Goal: Obtain resource: Obtain resource

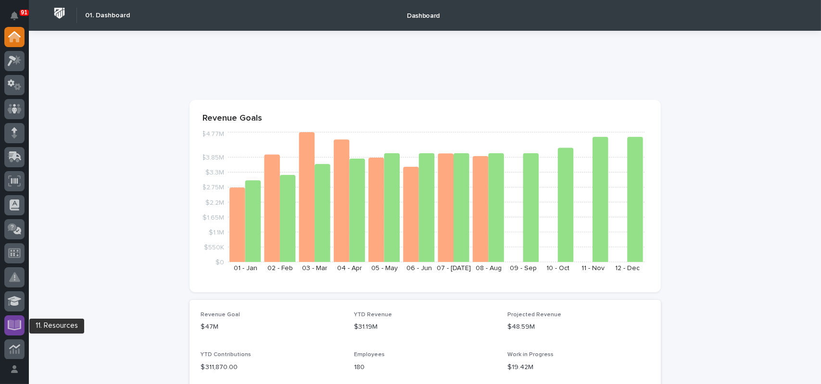
click at [17, 323] on icon at bounding box center [14, 324] width 11 height 9
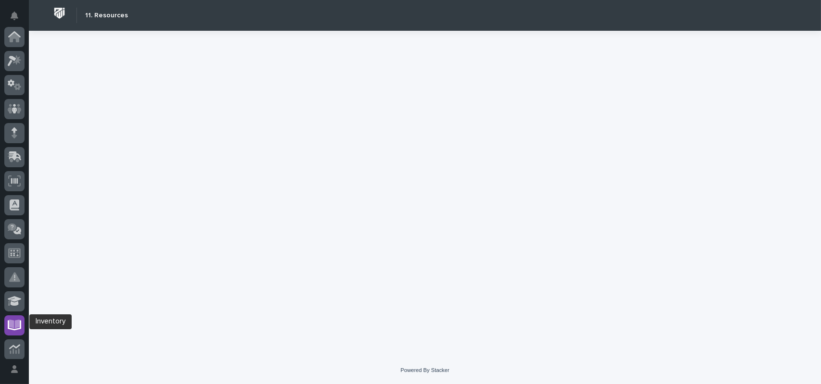
scroll to position [269, 0]
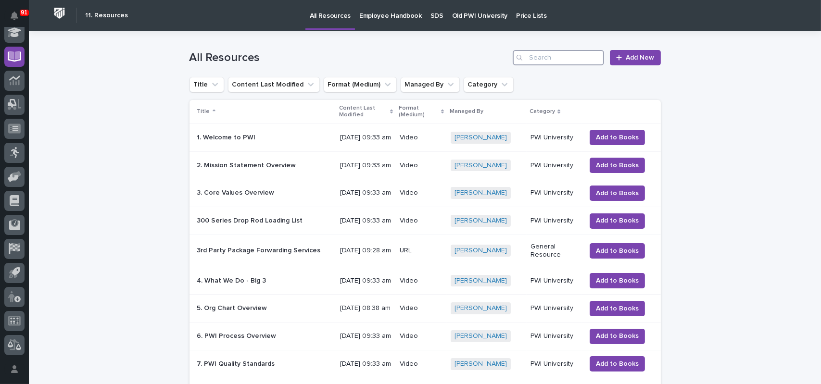
click at [578, 58] on input "Search" at bounding box center [558, 57] width 91 height 15
type input "HANDBOOK"
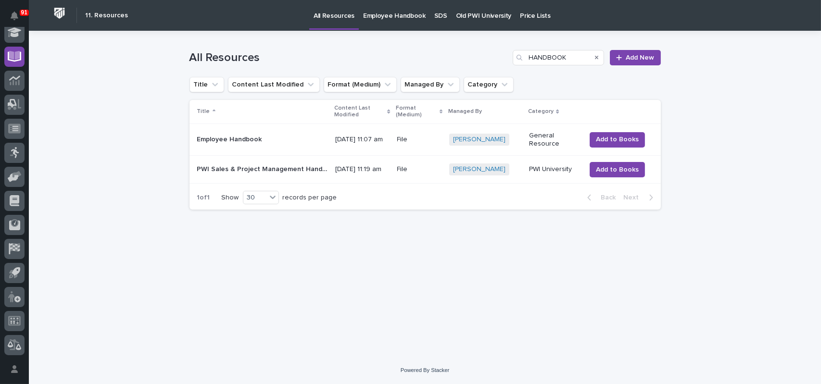
click at [274, 171] on p "PWI Sales & Project Management Handbook V5 [DATE]" at bounding box center [263, 168] width 132 height 10
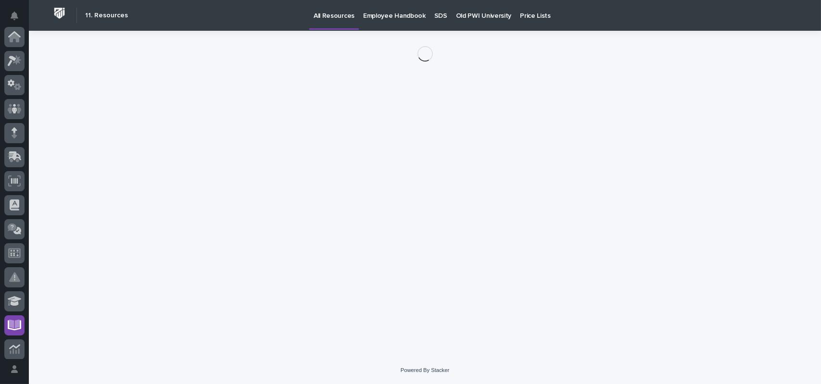
scroll to position [269, 0]
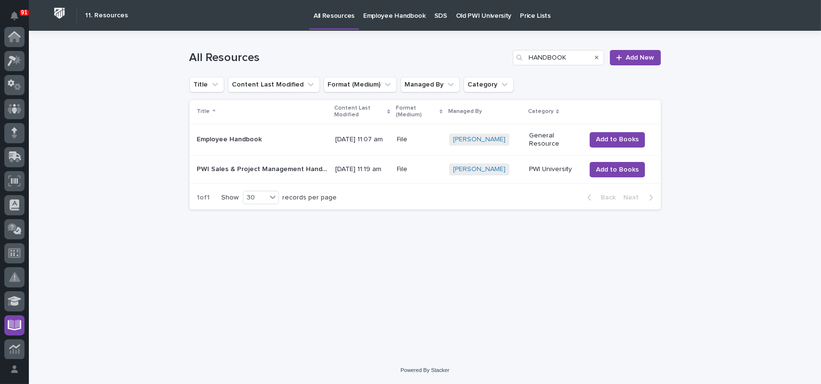
scroll to position [269, 0]
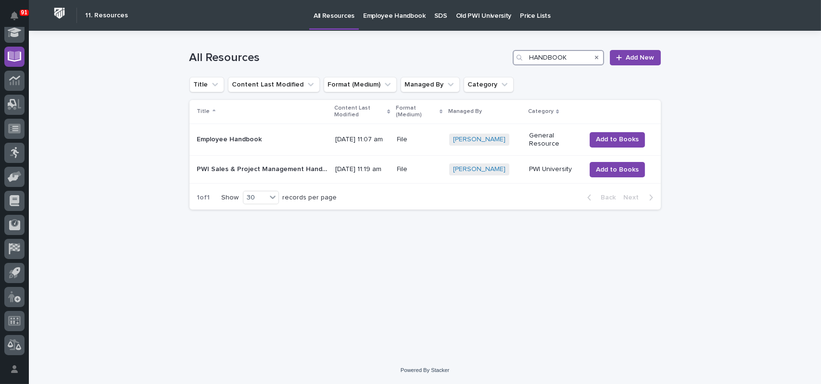
drag, startPoint x: 573, startPoint y: 59, endPoint x: 518, endPoint y: 56, distance: 54.9
click at [518, 56] on div "HANDBOOK" at bounding box center [558, 57] width 91 height 15
click at [293, 141] on p at bounding box center [262, 140] width 130 height 8
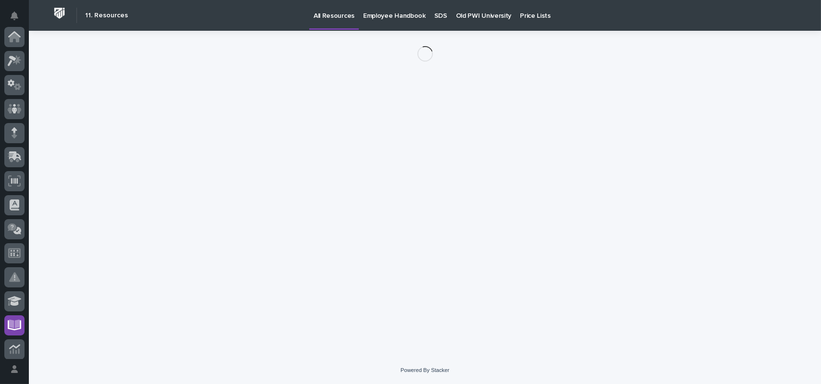
scroll to position [269, 0]
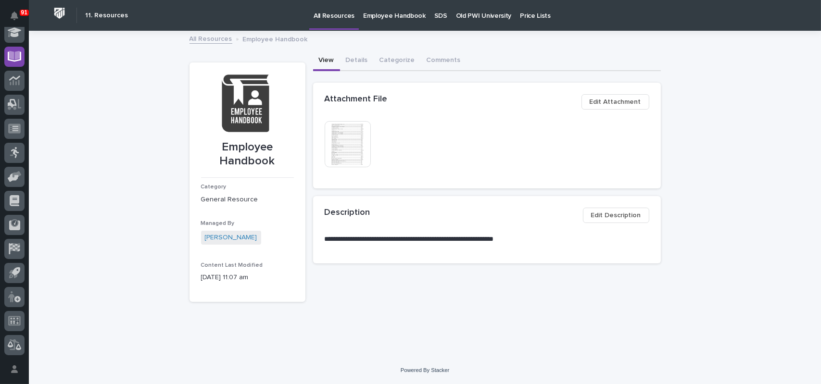
click at [354, 153] on img at bounding box center [348, 144] width 46 height 46
